Goal: Navigation & Orientation: Find specific page/section

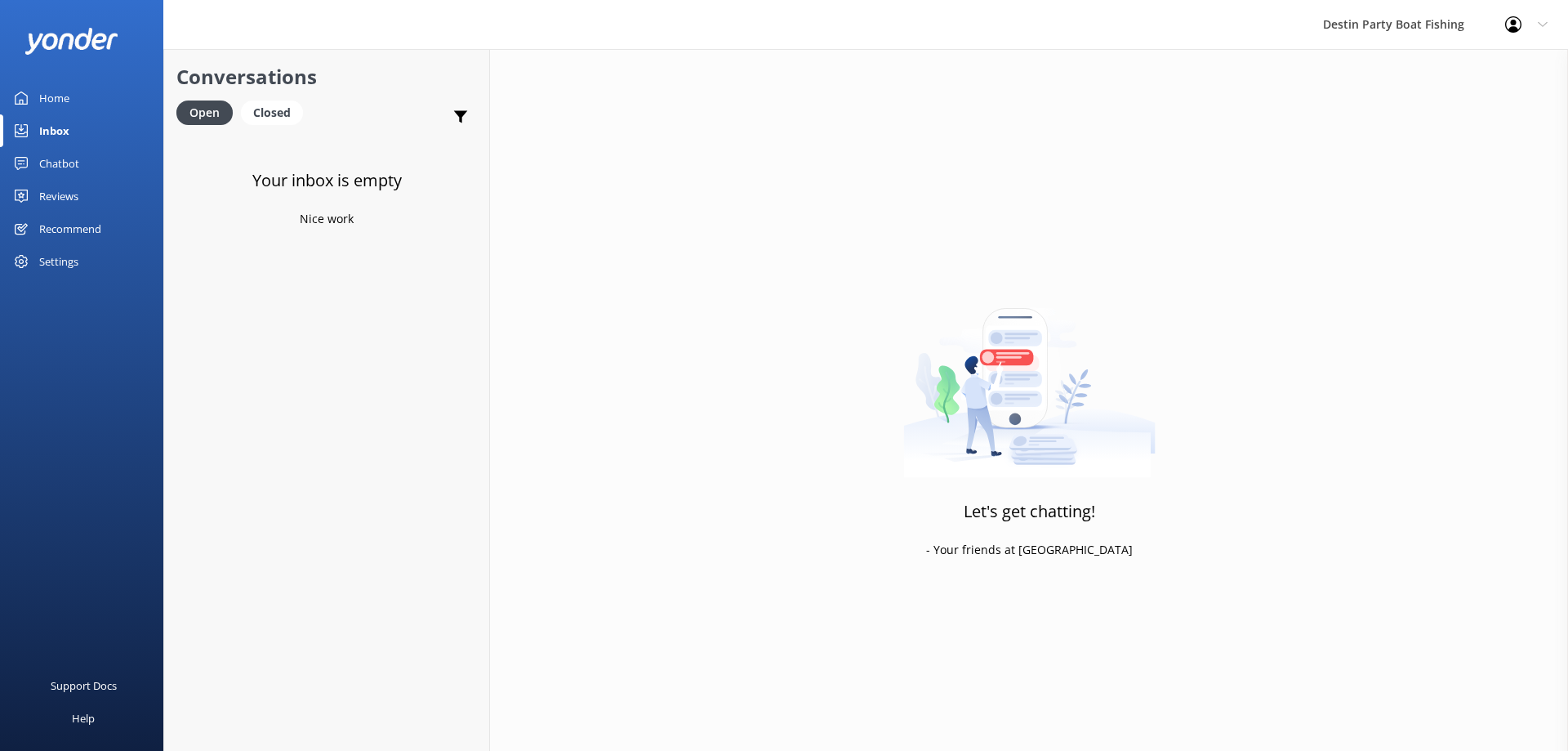
click at [42, 133] on div "Inbox" at bounding box center [54, 131] width 31 height 32
click at [72, 183] on div "Reviews" at bounding box center [58, 196] width 39 height 32
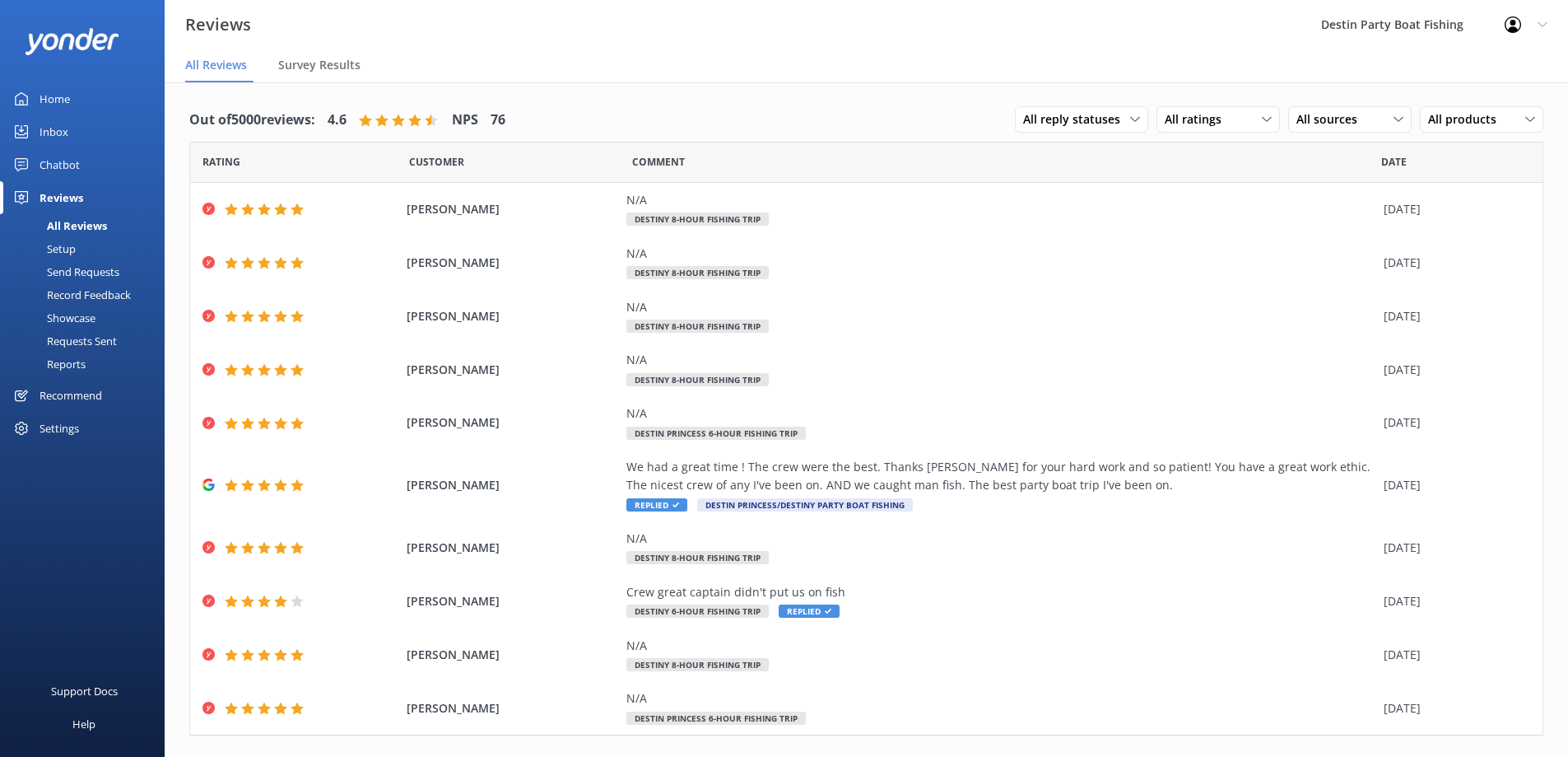
click at [65, 135] on div "Inbox" at bounding box center [54, 132] width 29 height 33
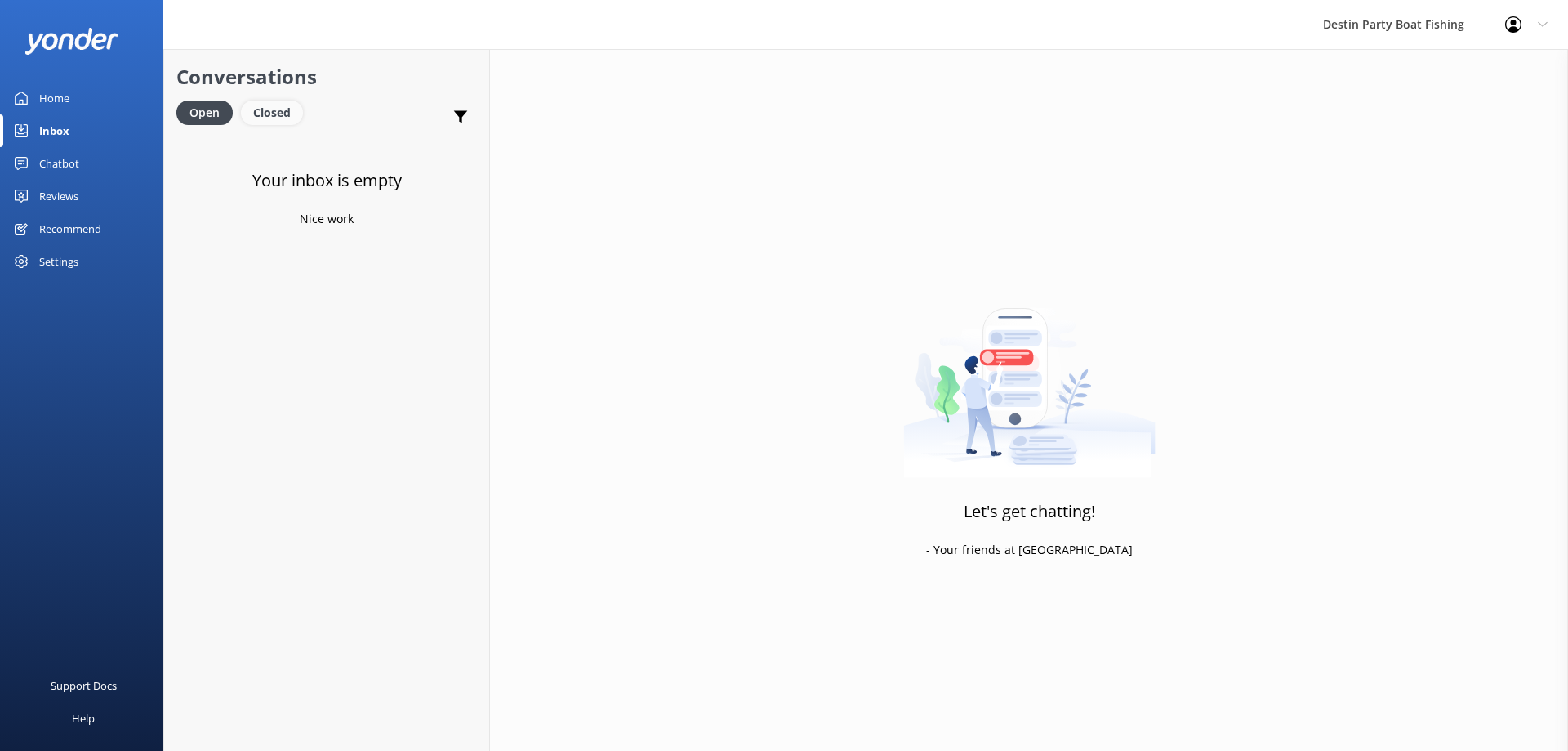
click at [269, 122] on div "Closed" at bounding box center [271, 113] width 62 height 25
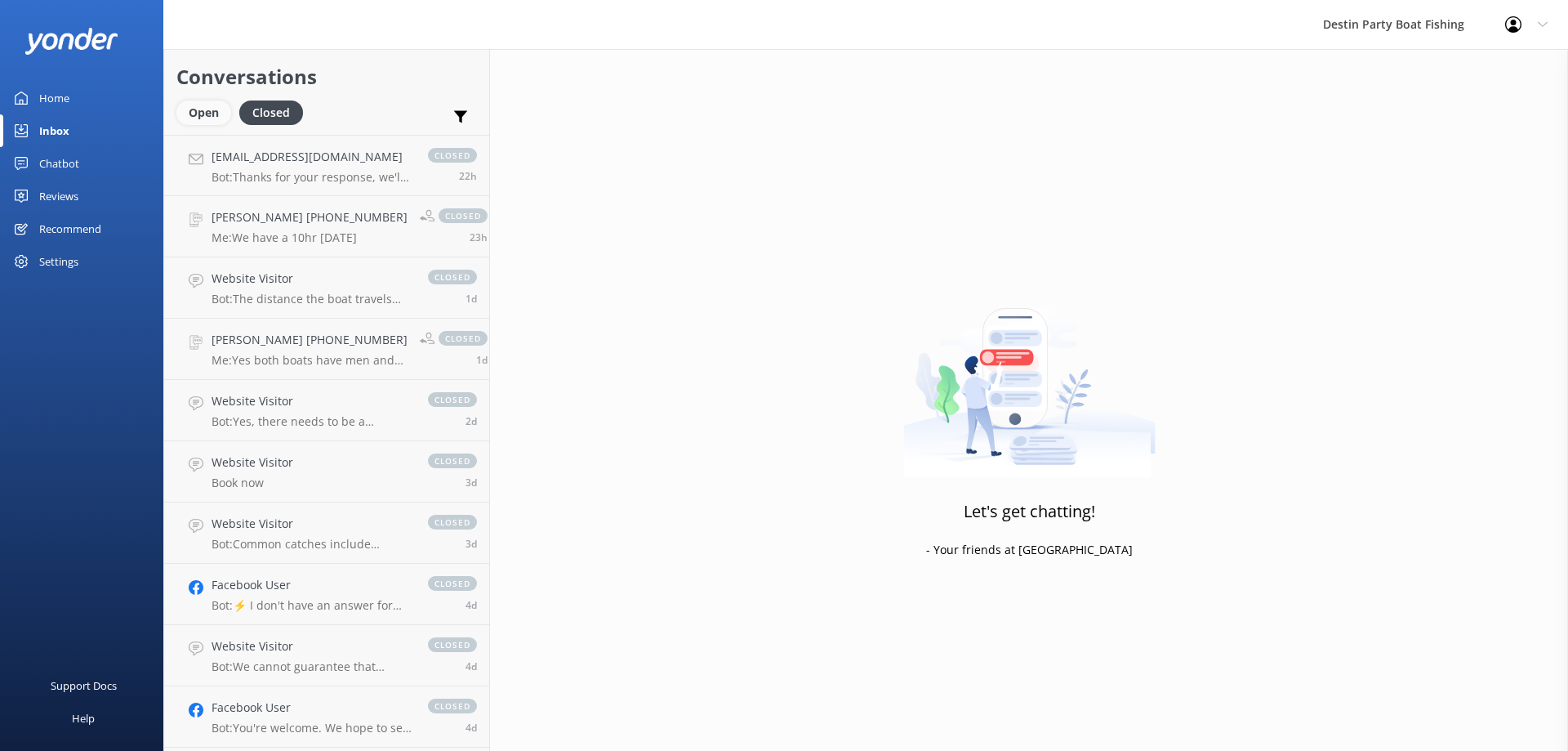
click at [220, 117] on div "Open" at bounding box center [203, 113] width 54 height 25
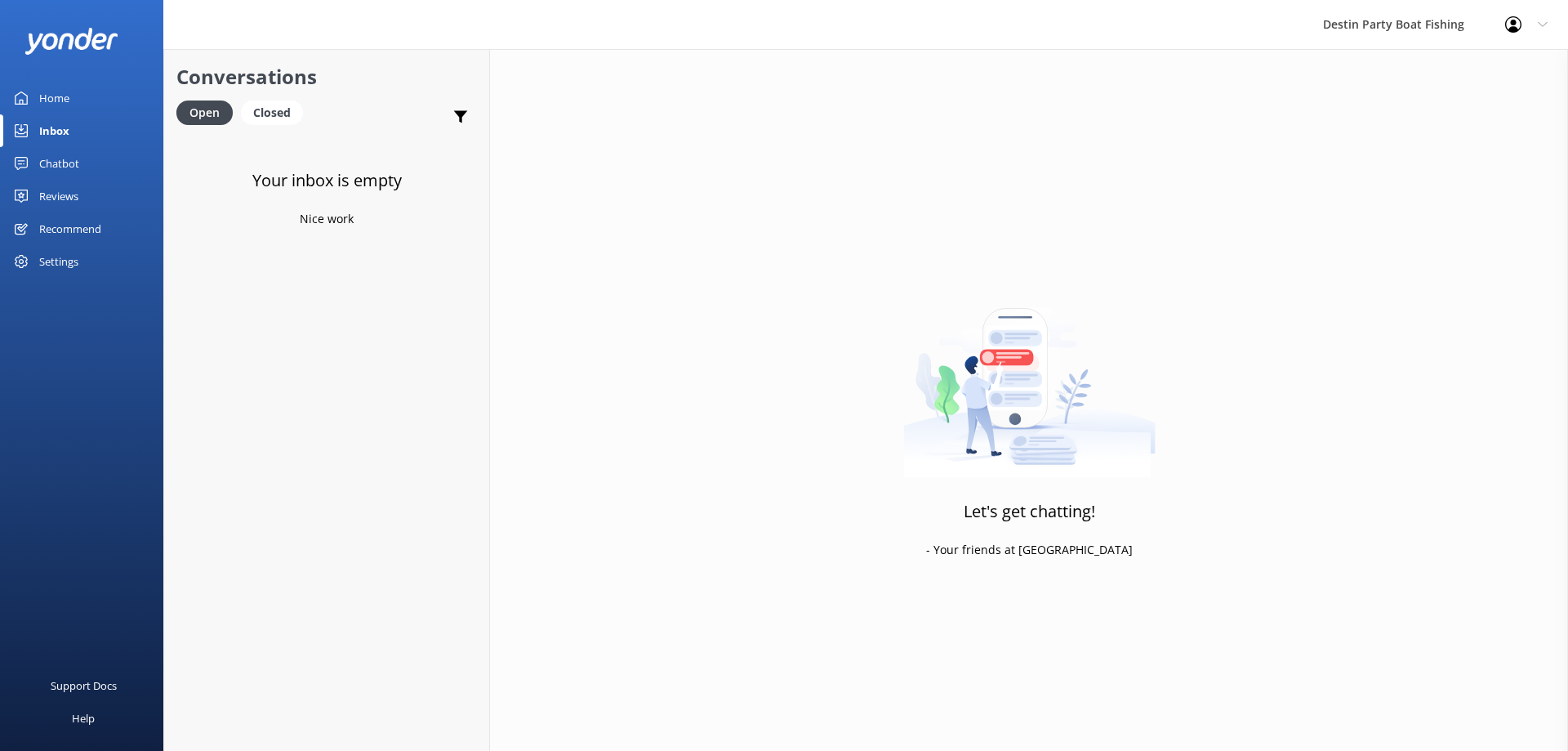
click at [15, 179] on link "Chatbot" at bounding box center [81, 163] width 163 height 32
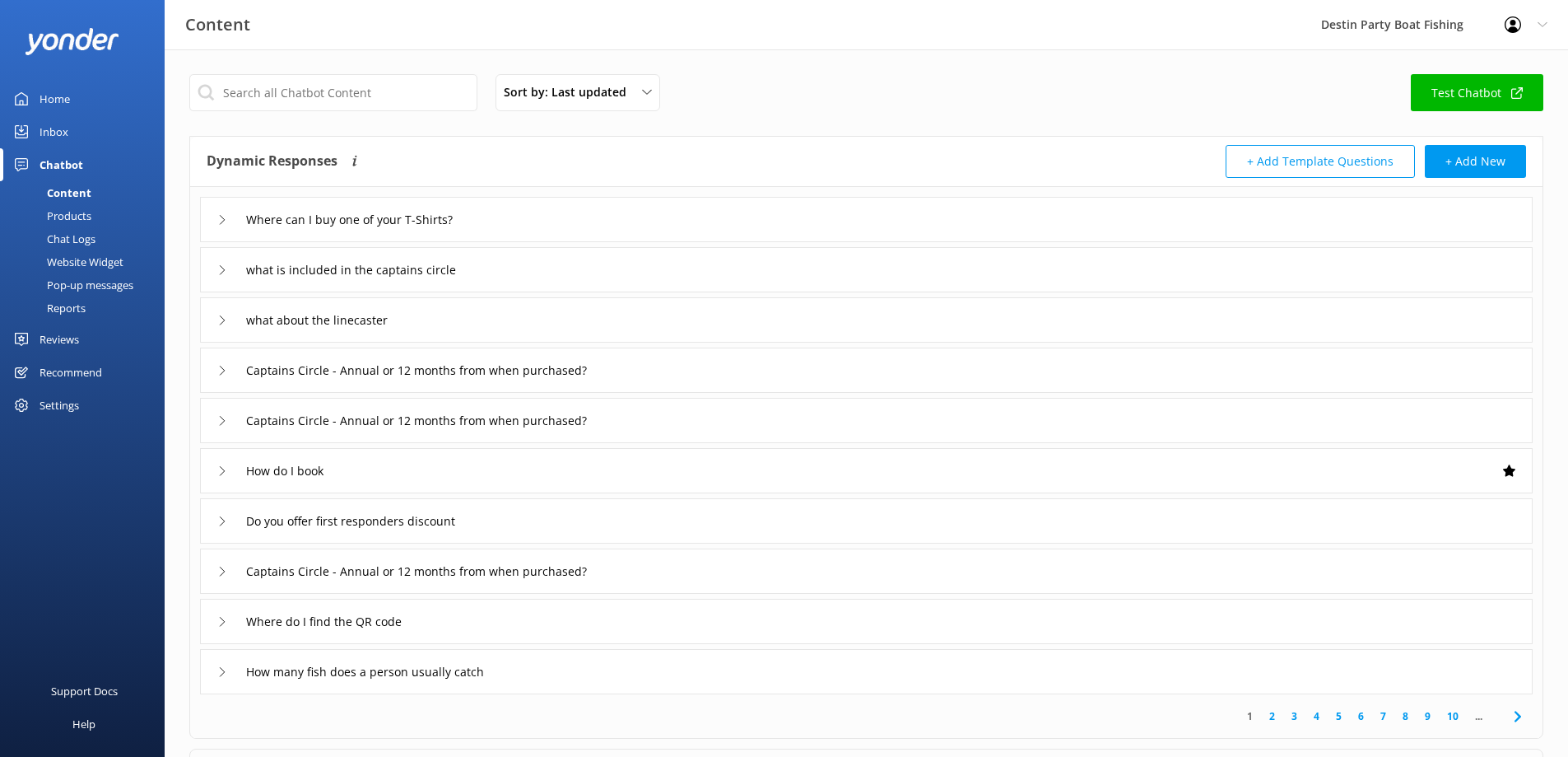
click at [64, 328] on div "Reviews" at bounding box center [59, 339] width 39 height 33
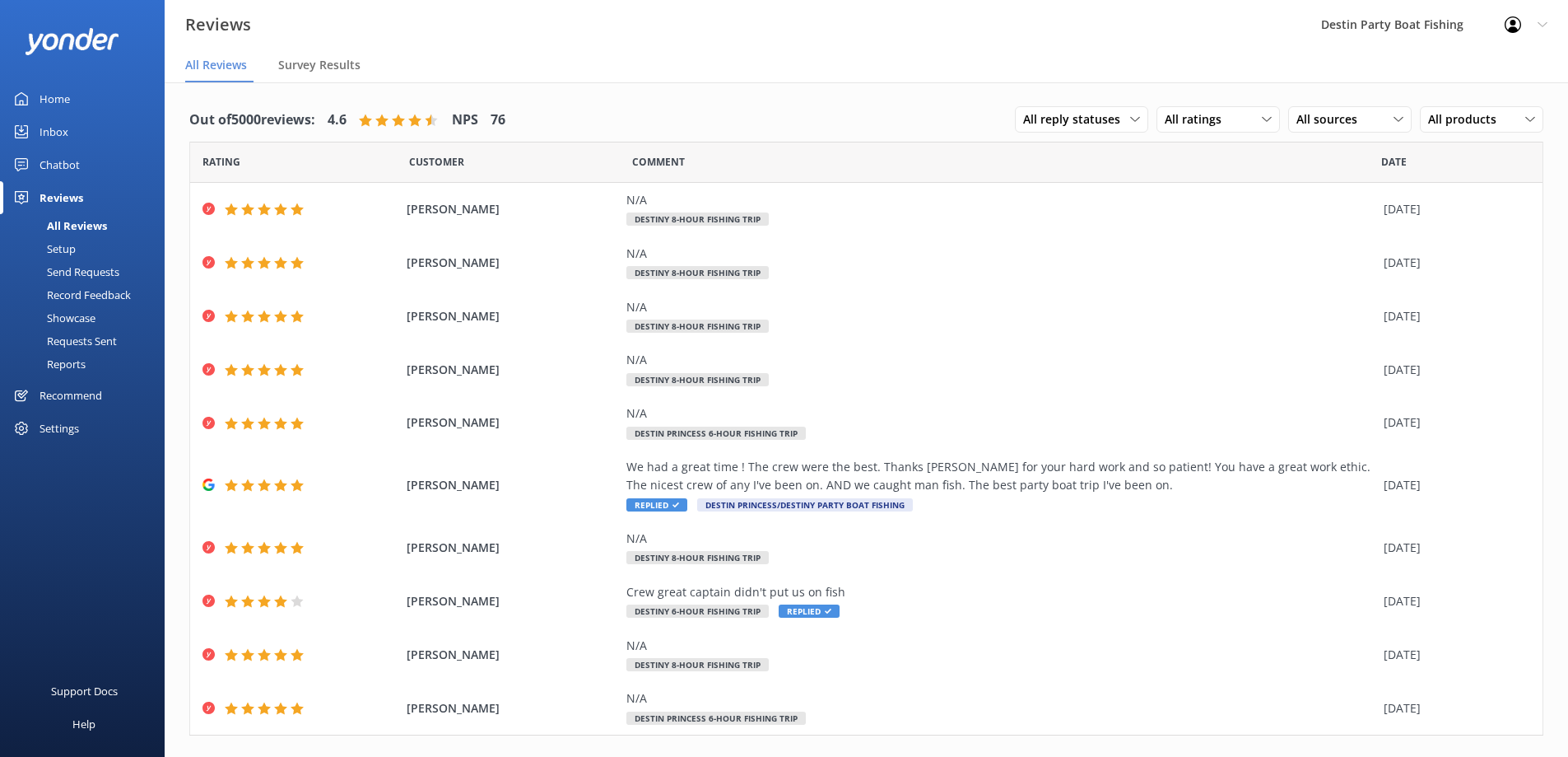
click at [45, 109] on div "Home" at bounding box center [55, 99] width 31 height 33
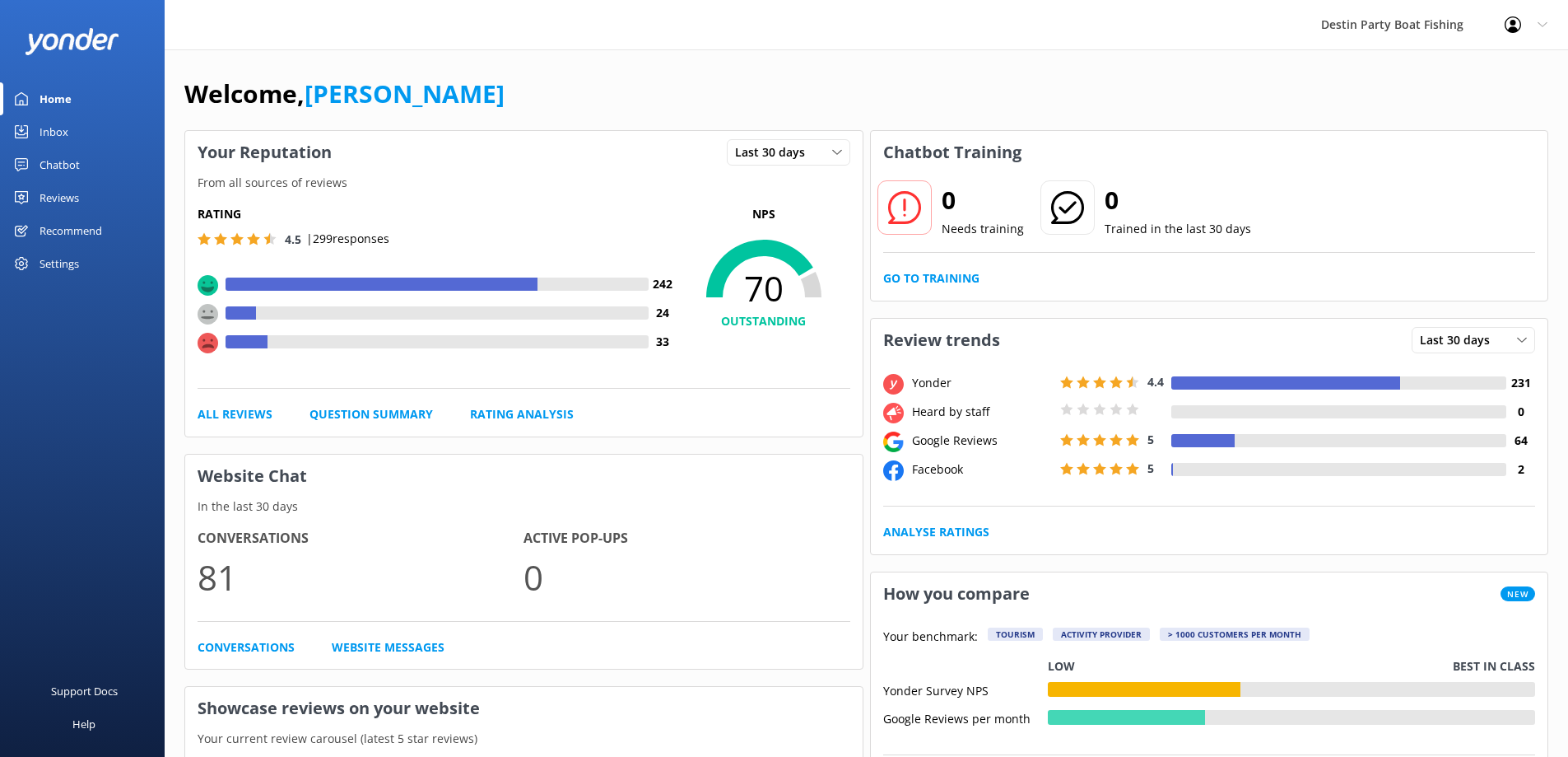
click at [60, 138] on div "Inbox" at bounding box center [54, 132] width 29 height 33
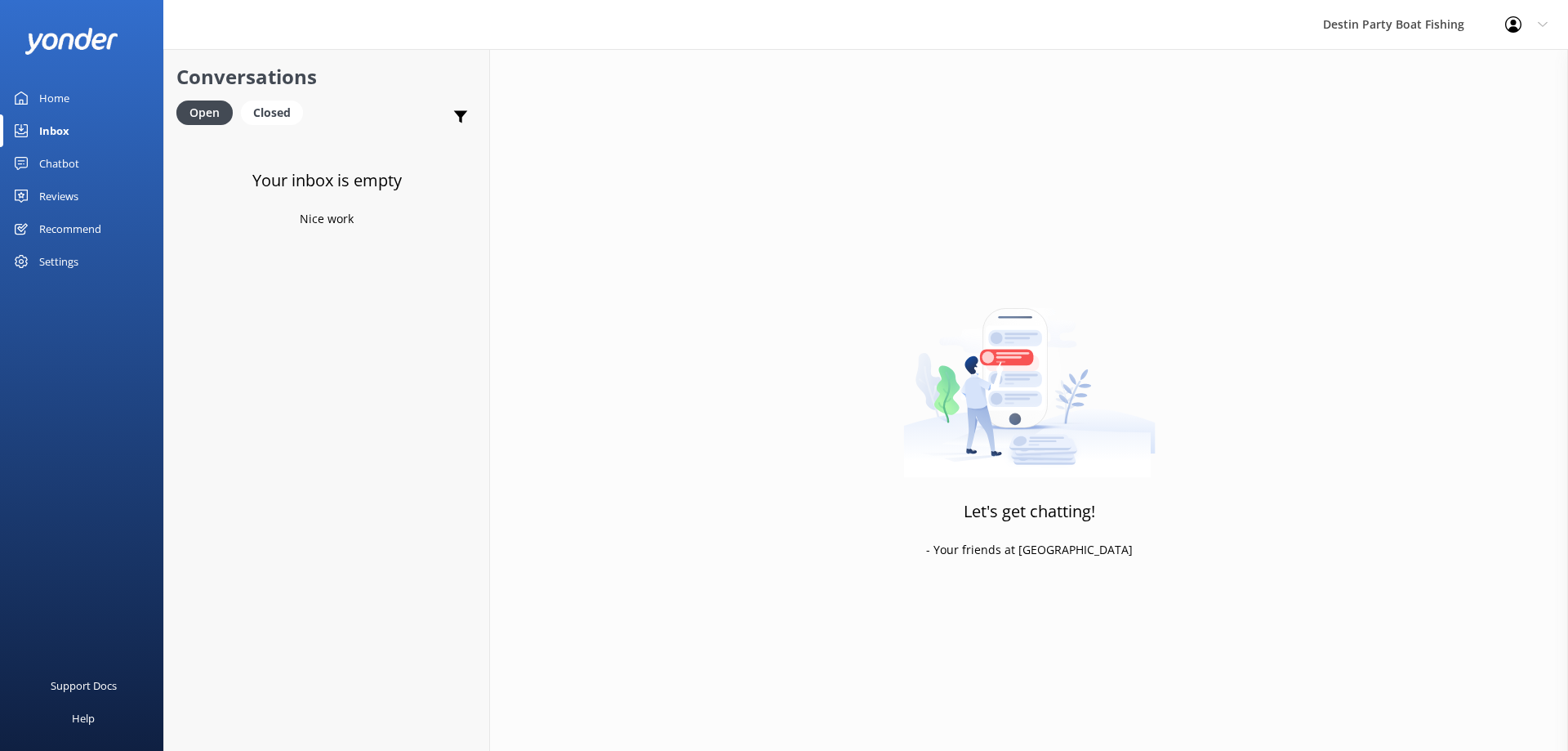
click at [68, 99] on div "Home" at bounding box center [54, 98] width 31 height 32
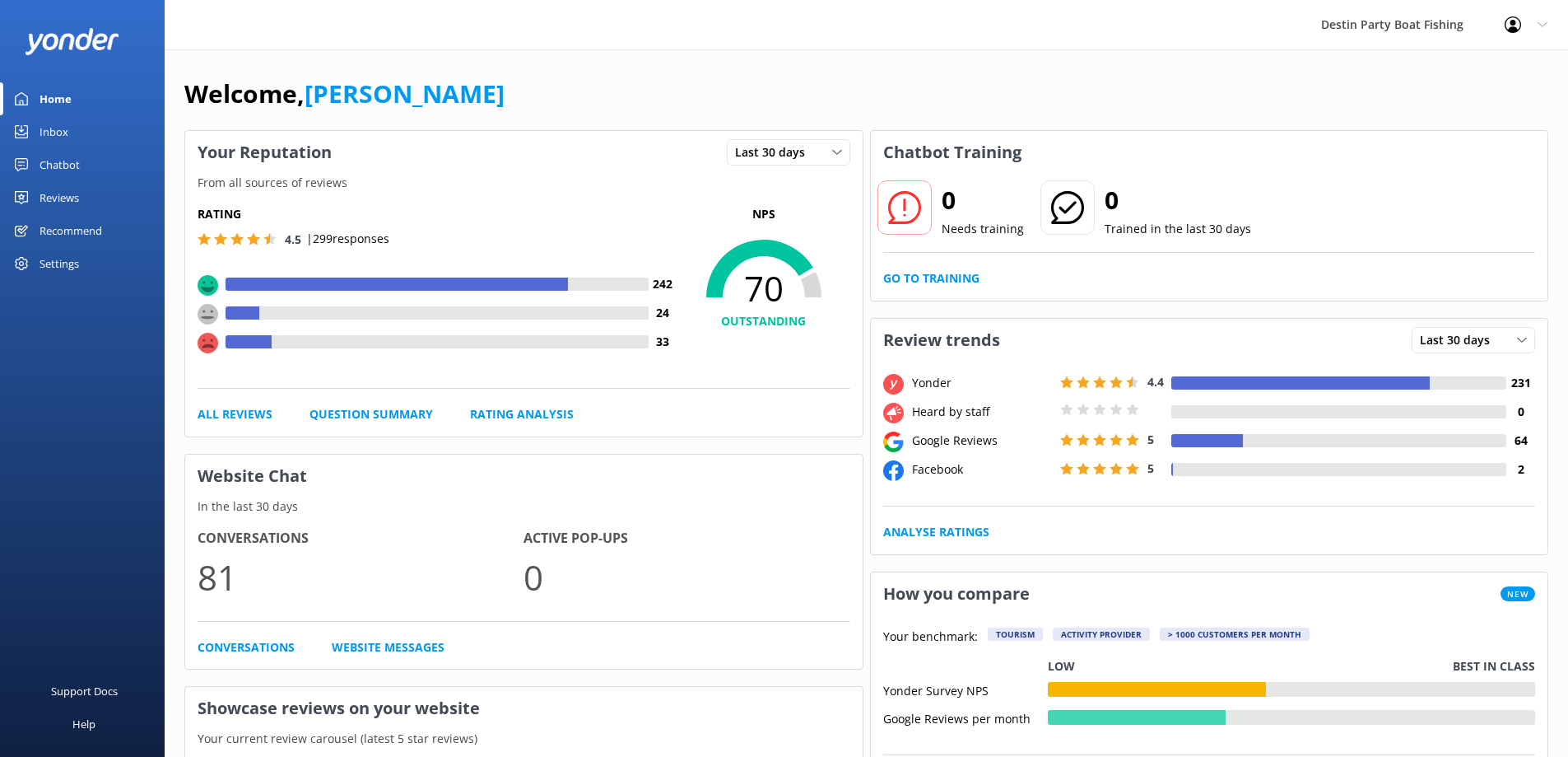
click at [51, 157] on div "Chatbot" at bounding box center [60, 165] width 40 height 33
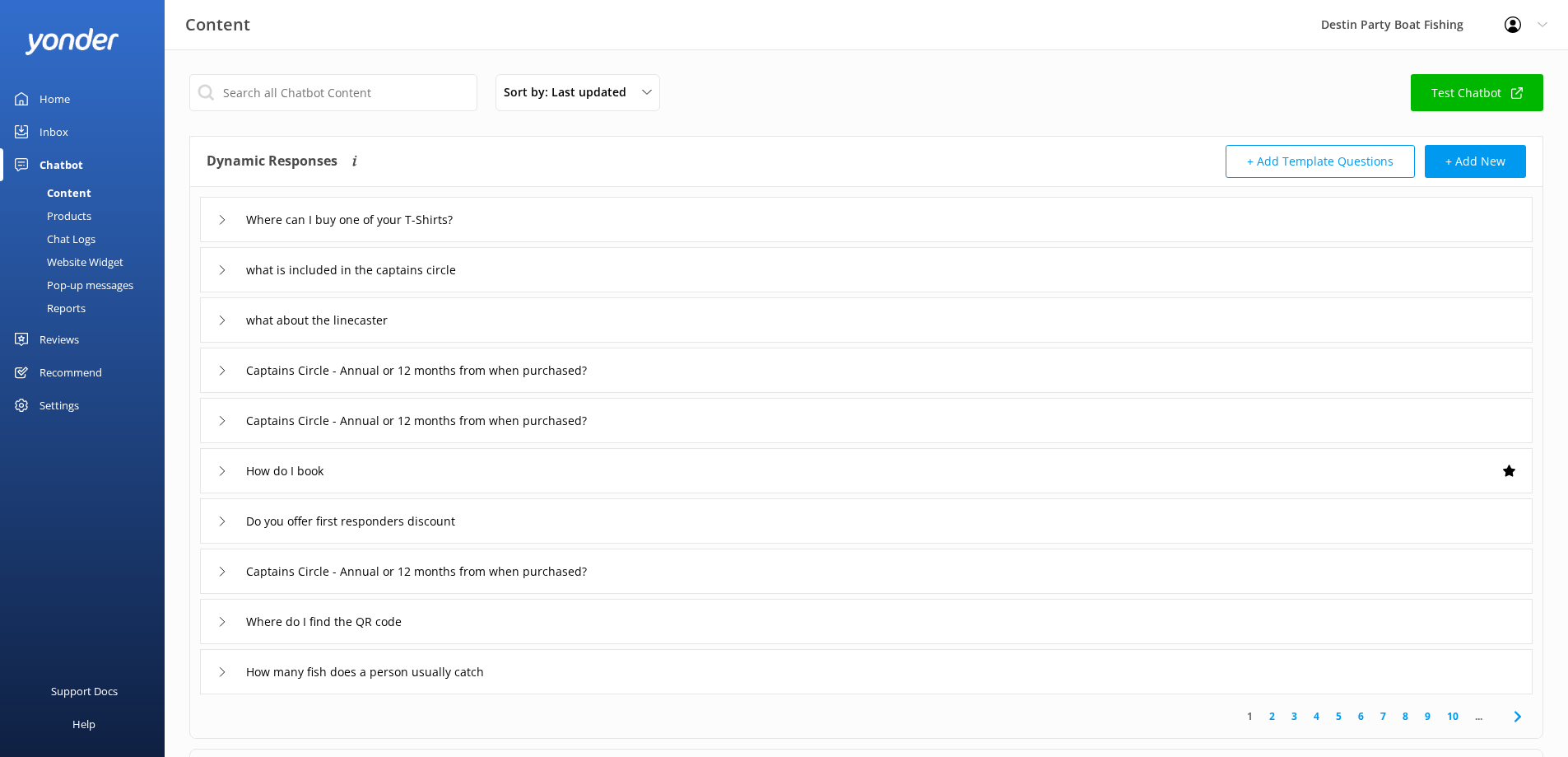
click at [51, 131] on div "Inbox" at bounding box center [54, 132] width 29 height 33
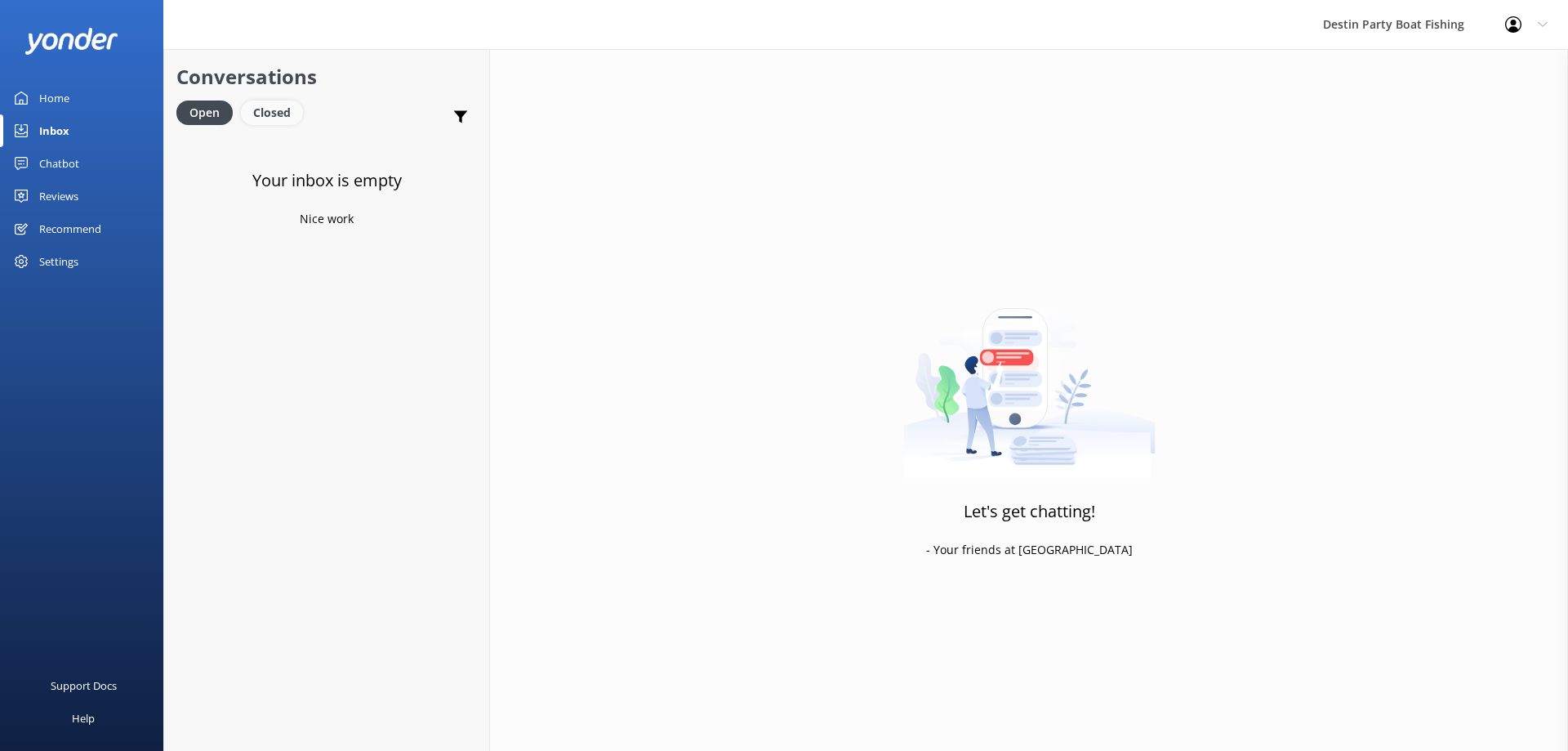
click at [257, 110] on div "Closed" at bounding box center [271, 113] width 62 height 25
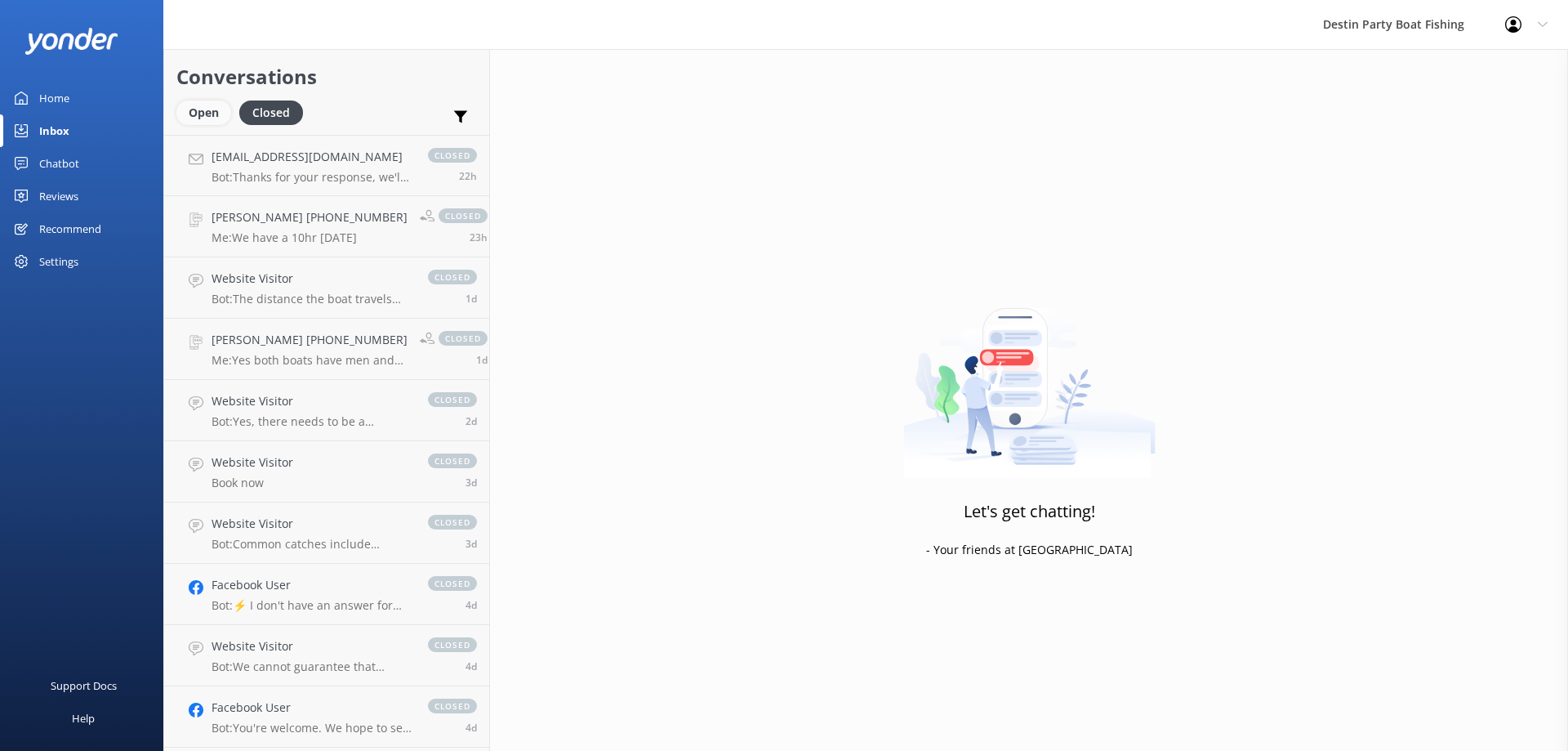
click at [212, 110] on div "Open" at bounding box center [203, 113] width 54 height 25
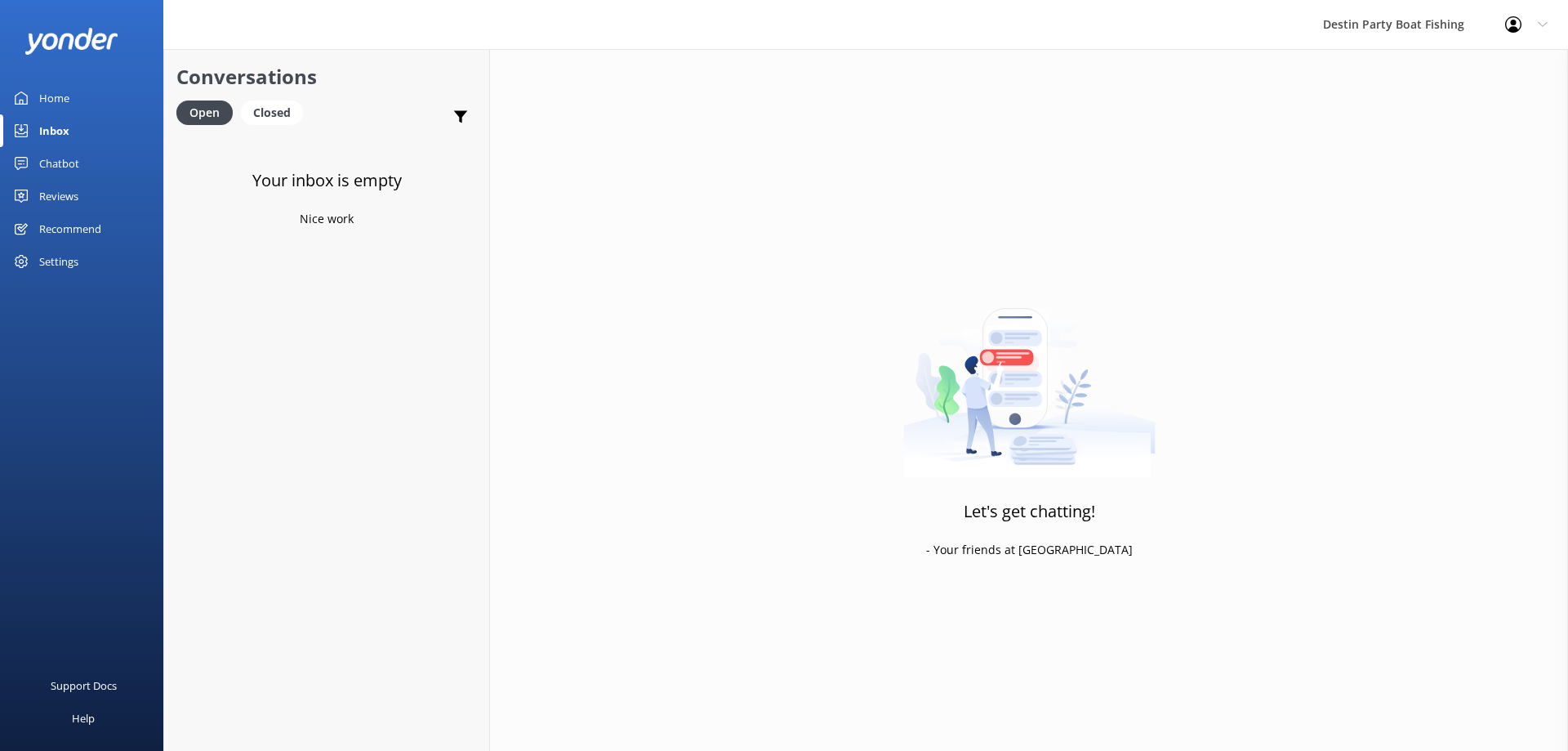
click at [56, 204] on div "Reviews" at bounding box center [58, 196] width 39 height 32
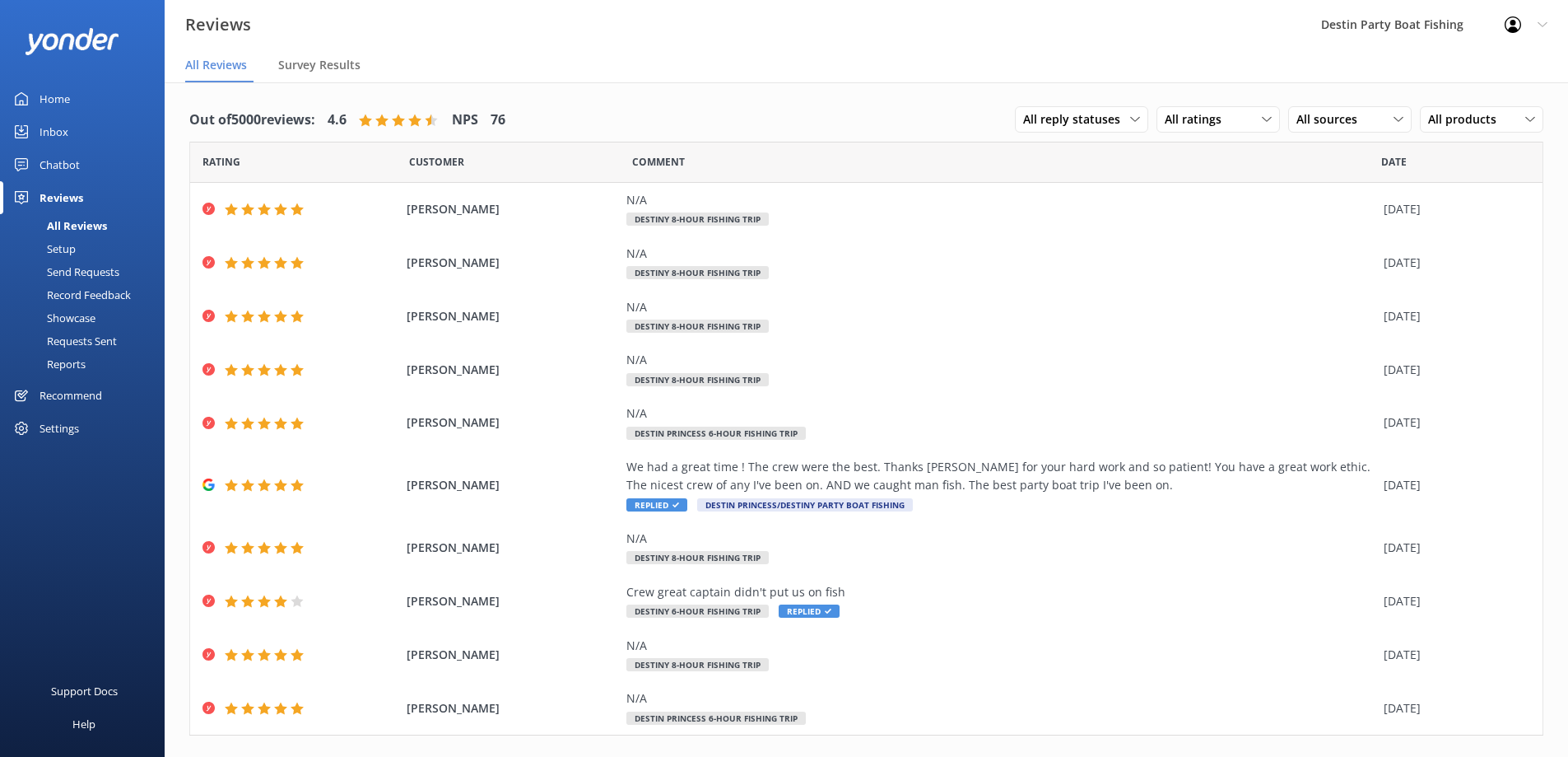
click at [54, 110] on div "Home" at bounding box center [55, 99] width 31 height 33
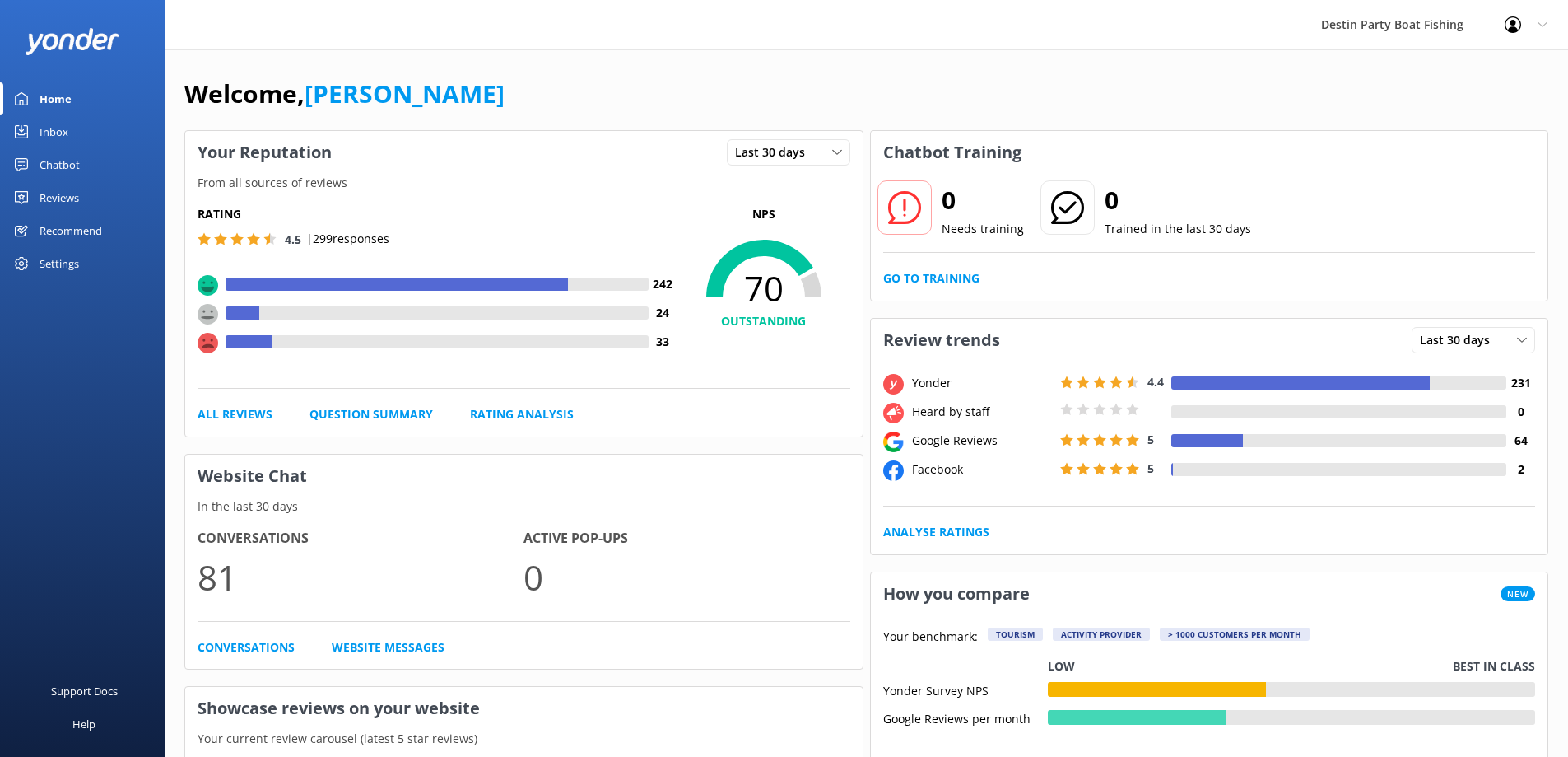
click at [65, 134] on div "Inbox" at bounding box center [54, 132] width 29 height 33
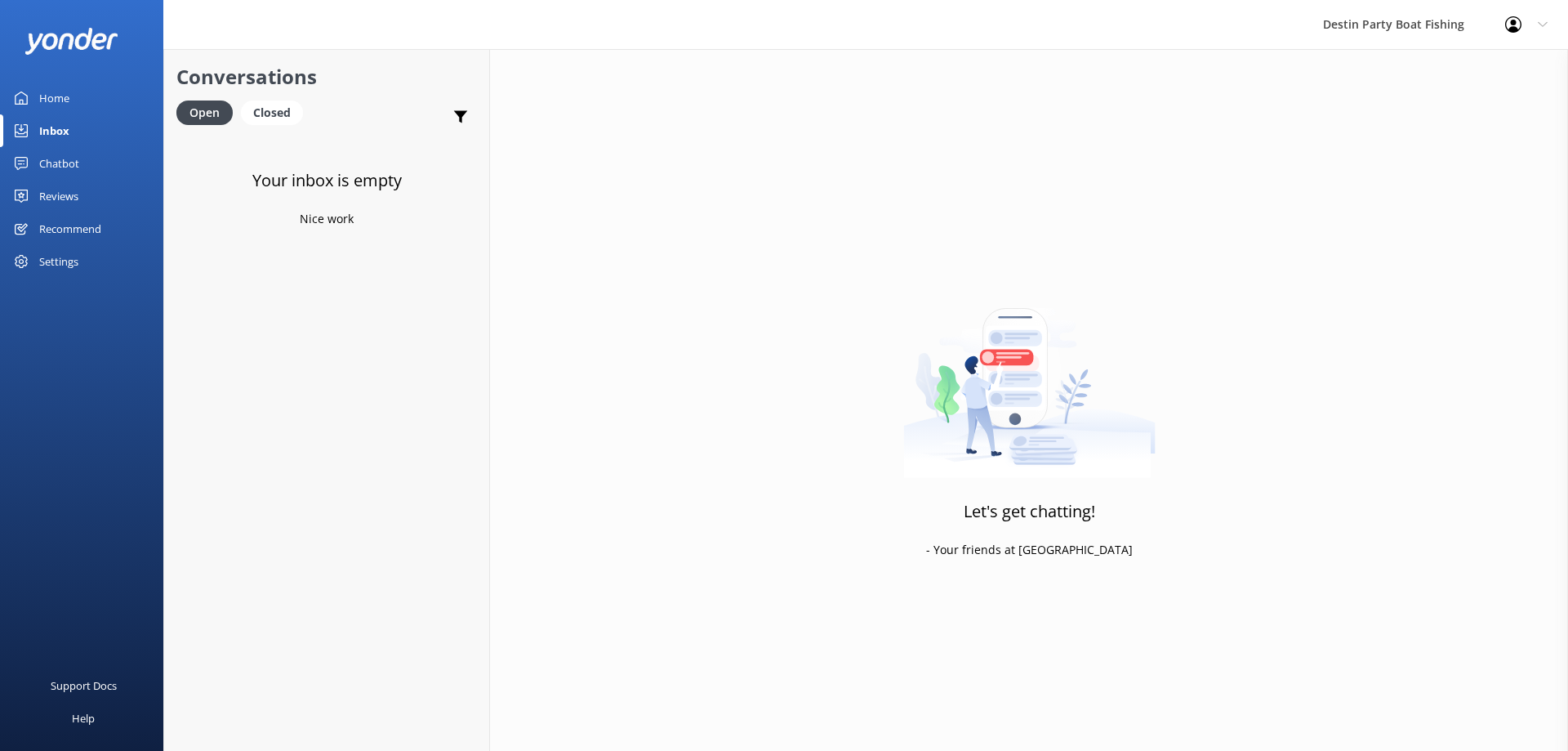
click at [48, 87] on div "Home" at bounding box center [54, 98] width 31 height 32
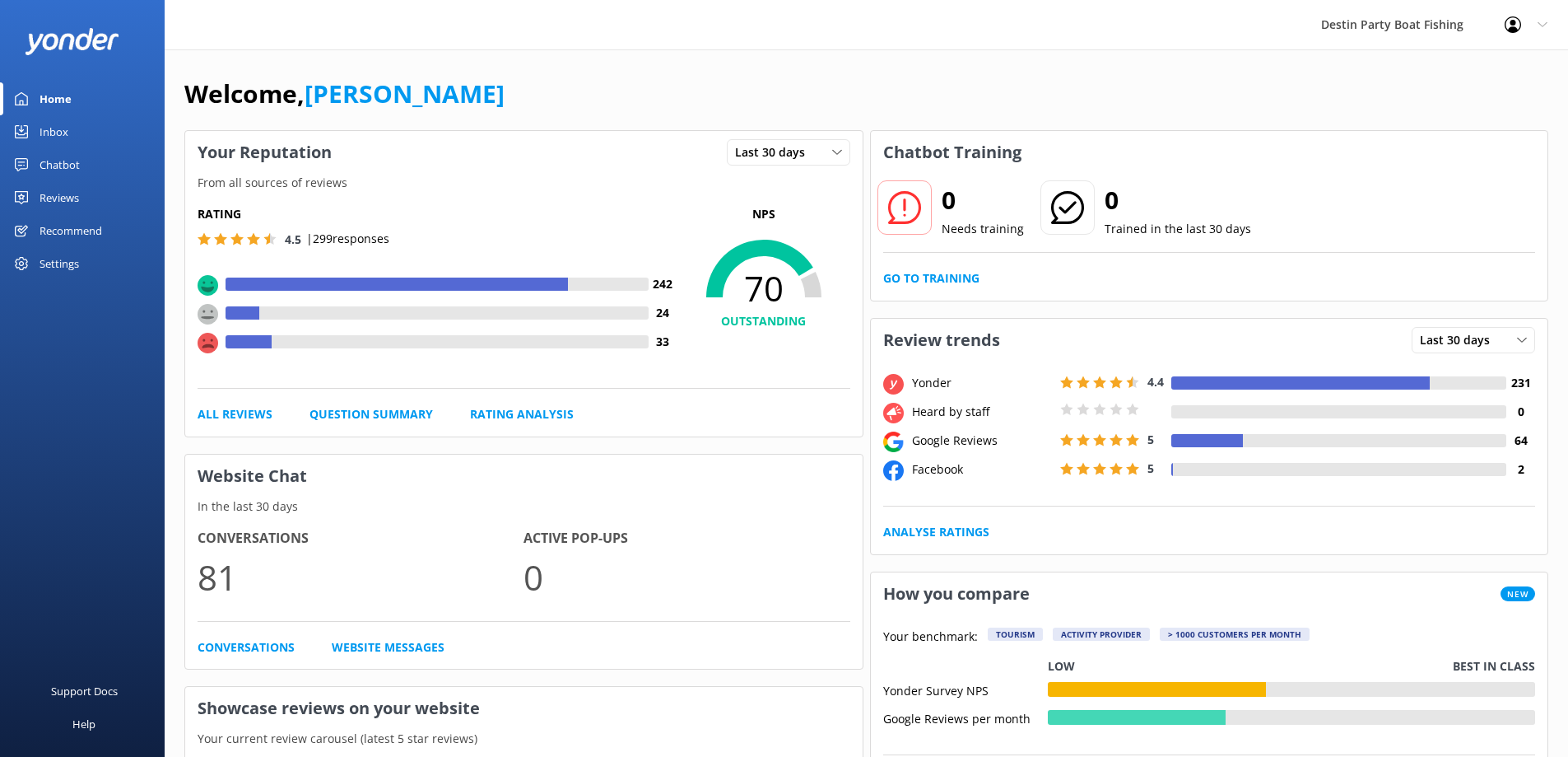
click at [55, 120] on div "Inbox" at bounding box center [54, 132] width 29 height 33
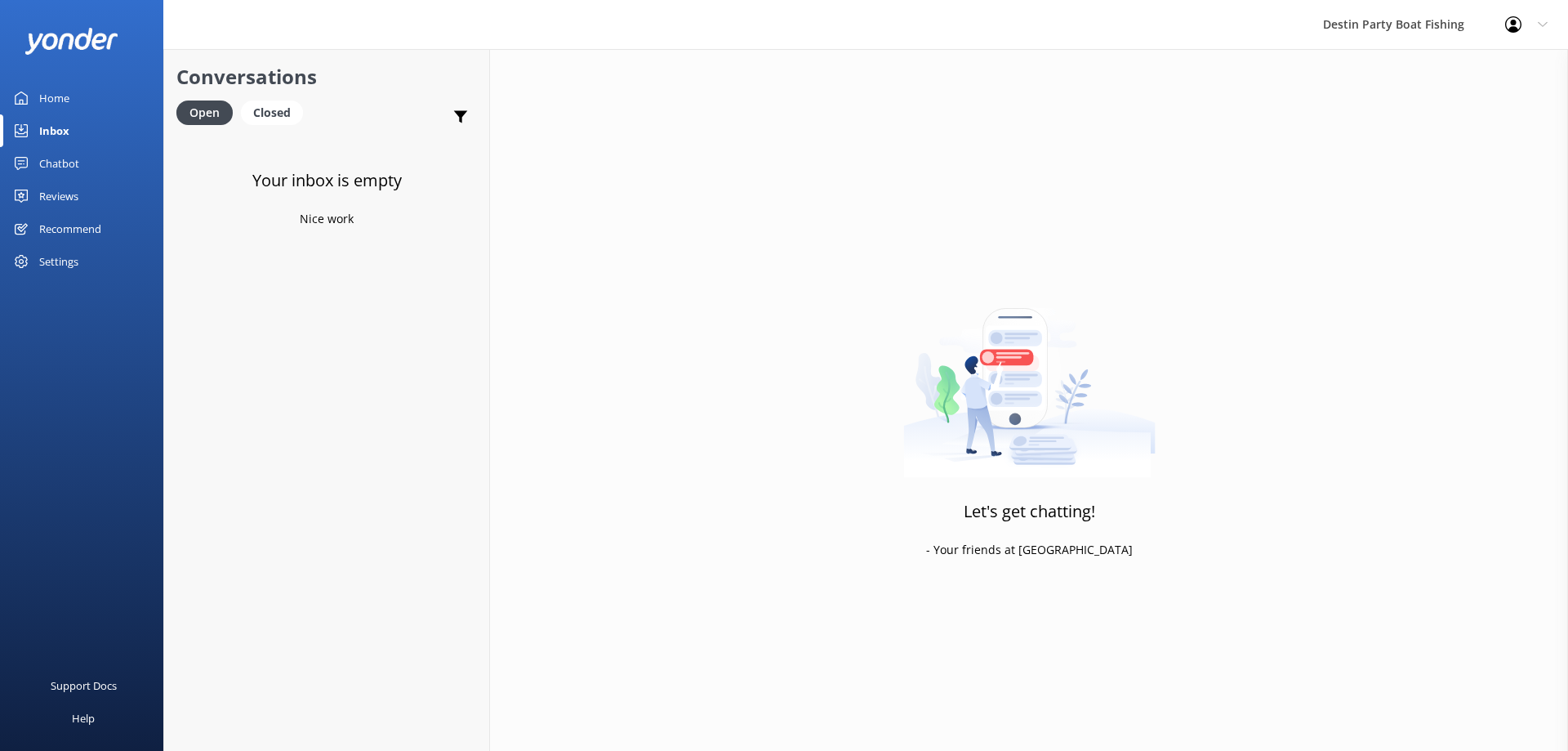
click at [61, 190] on div "Reviews" at bounding box center [58, 196] width 39 height 32
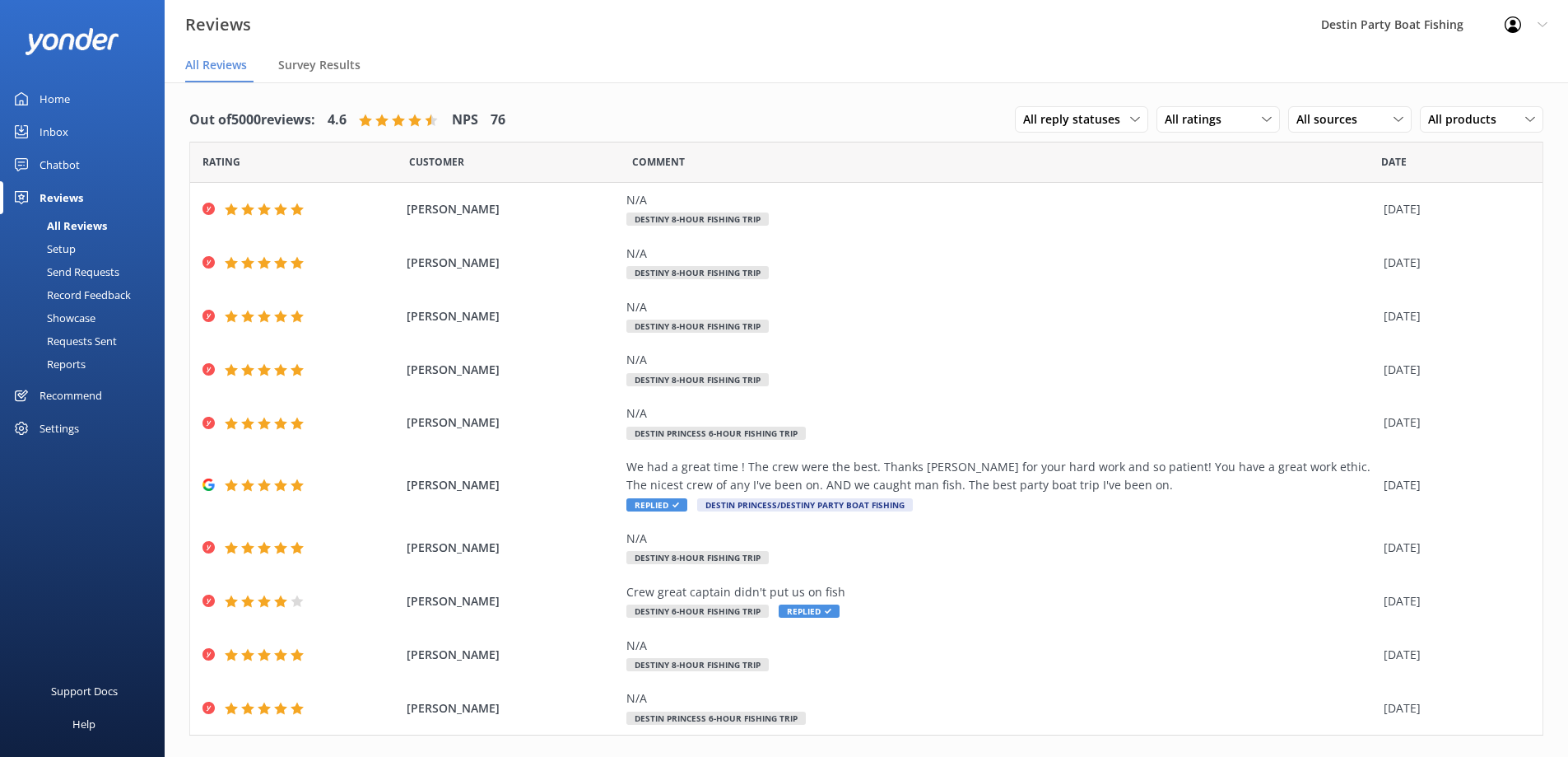
click at [52, 91] on div "Home" at bounding box center [55, 99] width 31 height 33
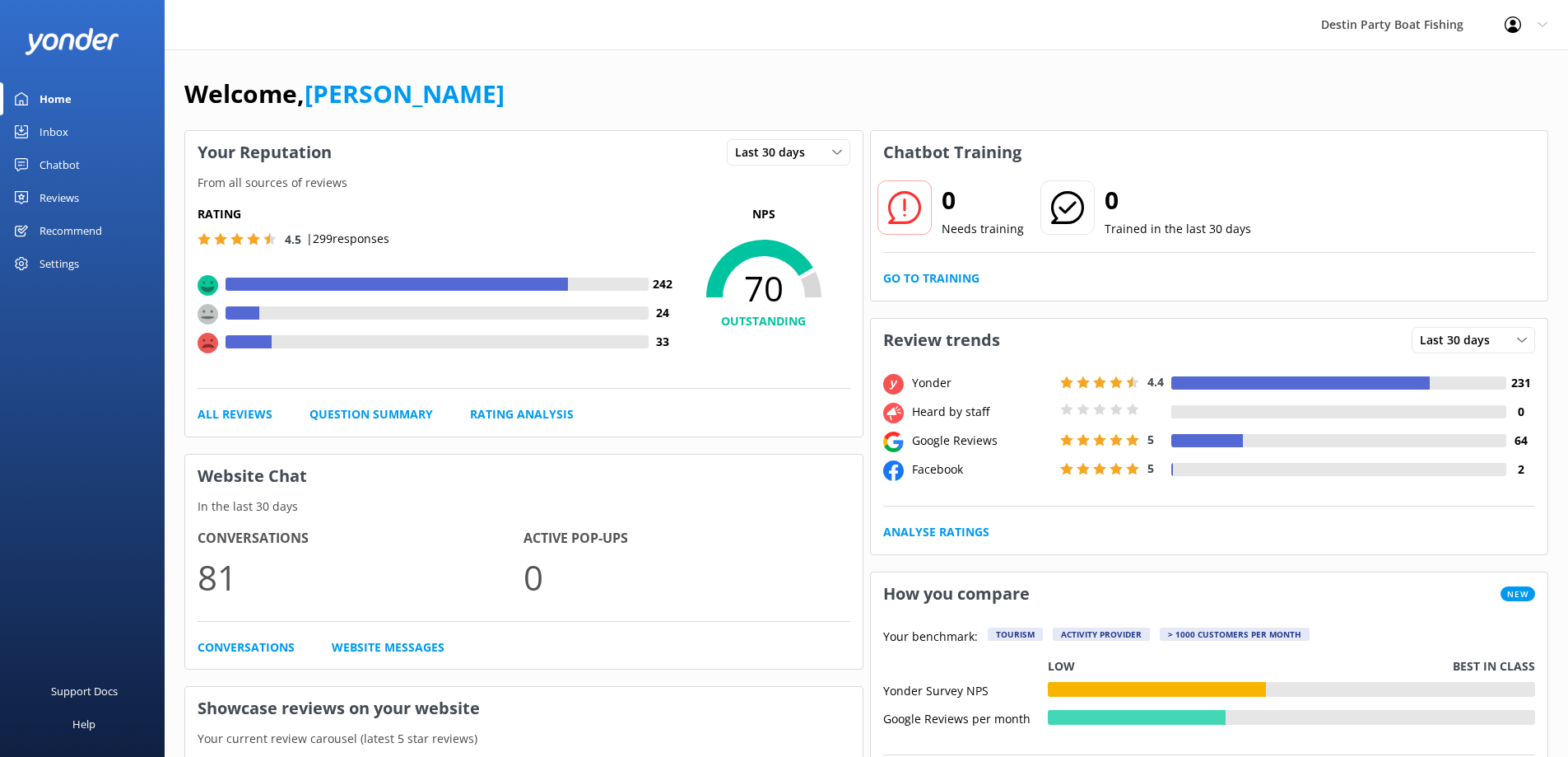
click at [40, 134] on div "Inbox" at bounding box center [54, 132] width 29 height 33
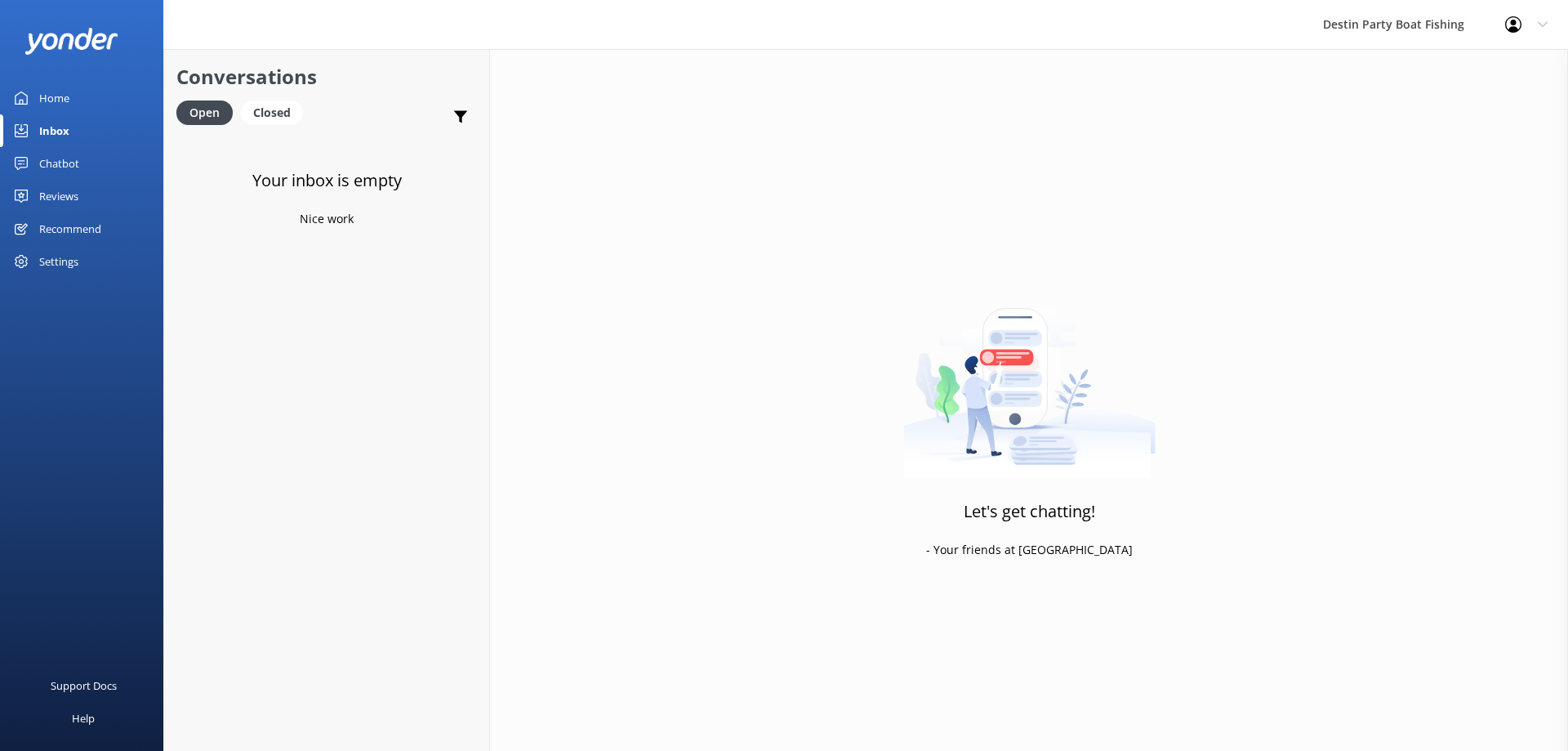
click at [52, 195] on div "Reviews" at bounding box center [58, 196] width 39 height 32
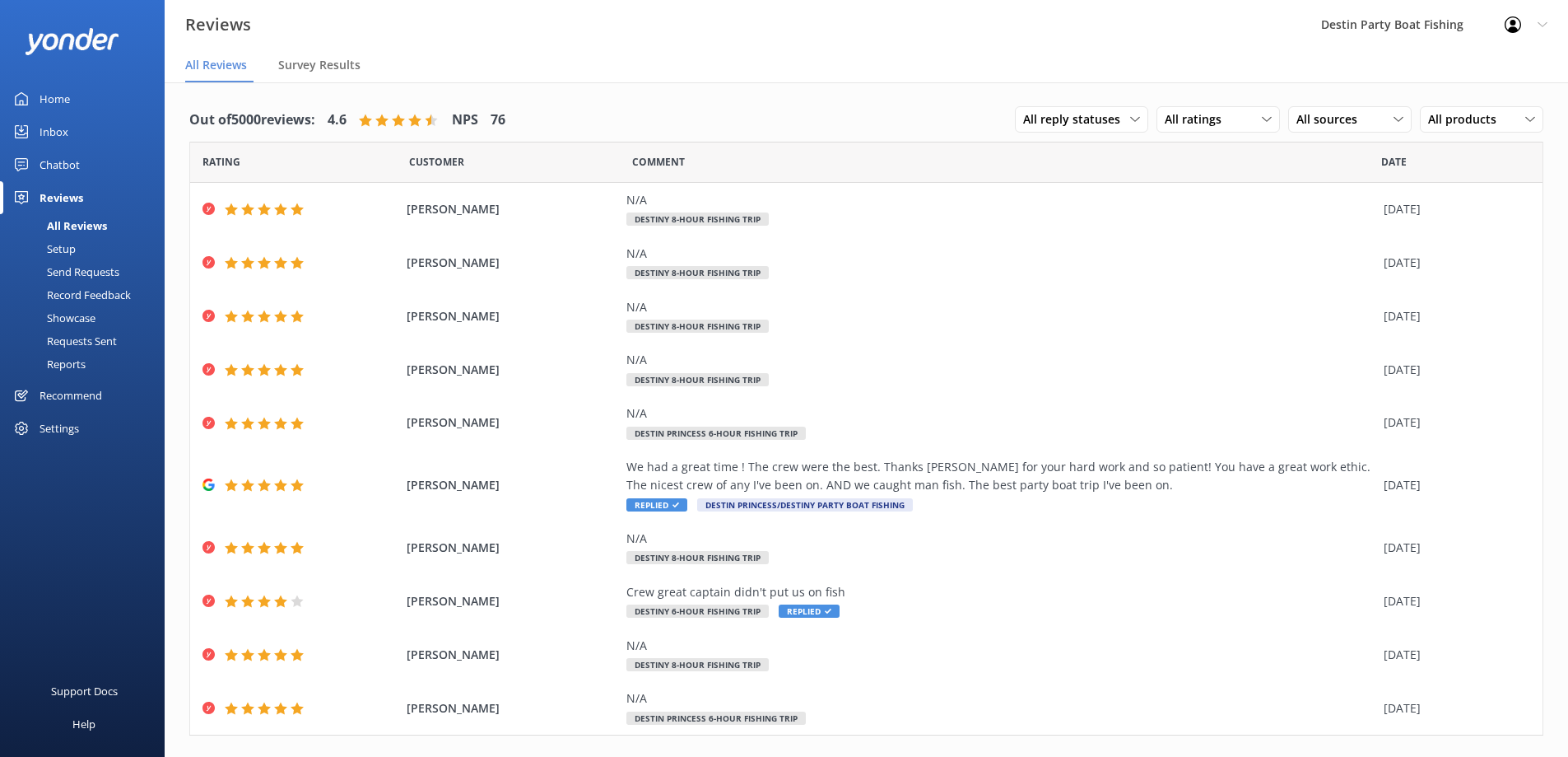
click at [53, 105] on div "Home" at bounding box center [55, 99] width 31 height 33
